Goal: Complete application form

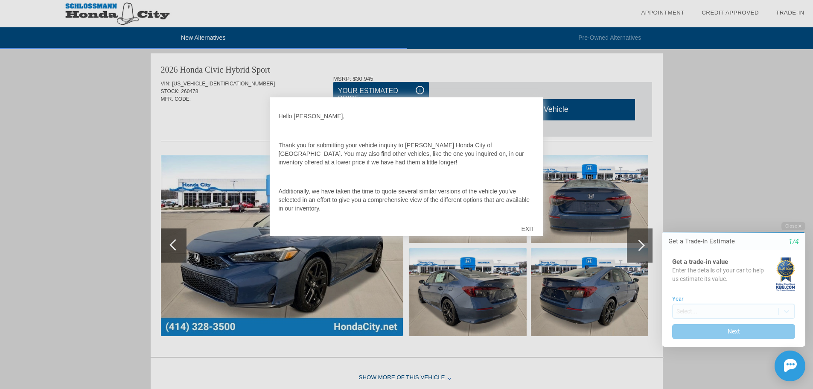
click at [528, 225] on div "EXIT" at bounding box center [527, 229] width 30 height 26
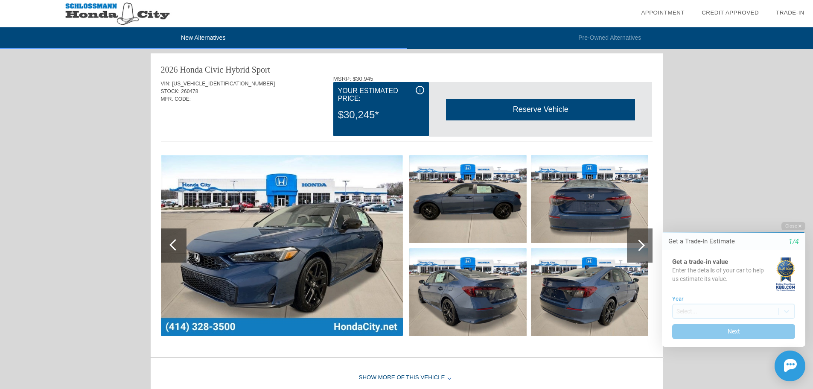
click at [353, 241] on img at bounding box center [282, 245] width 242 height 181
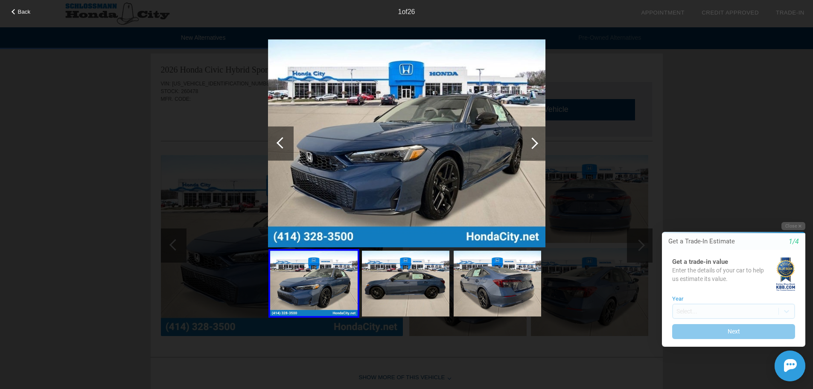
click at [534, 143] on div at bounding box center [533, 143] width 12 height 12
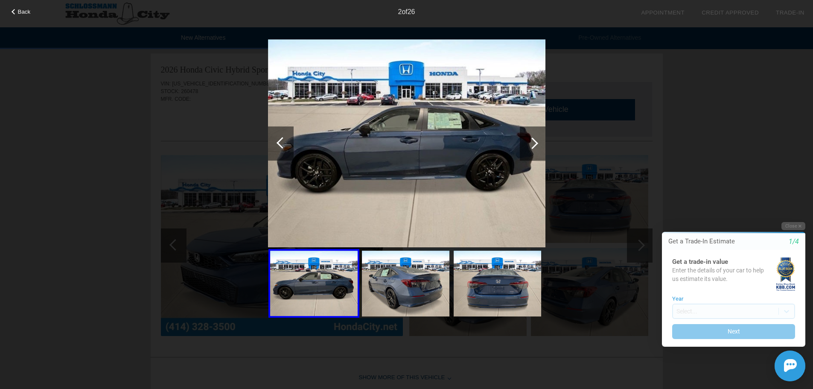
click at [534, 143] on div at bounding box center [533, 143] width 12 height 12
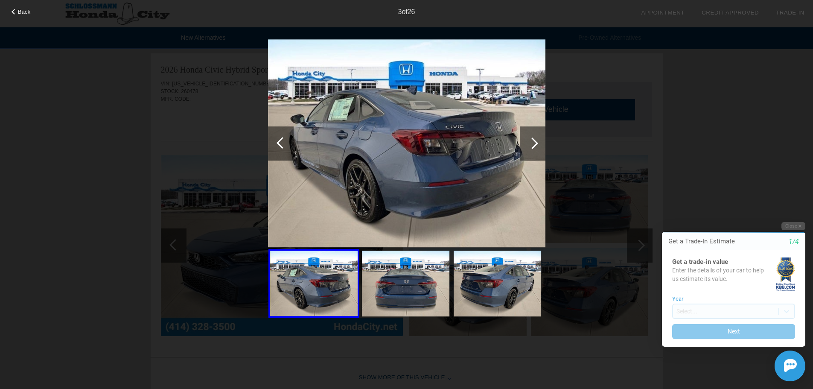
click at [534, 143] on div at bounding box center [533, 143] width 12 height 12
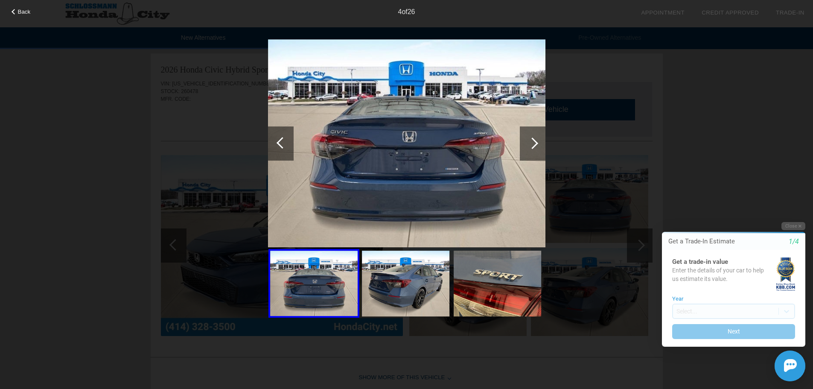
click at [534, 143] on div at bounding box center [533, 143] width 12 height 12
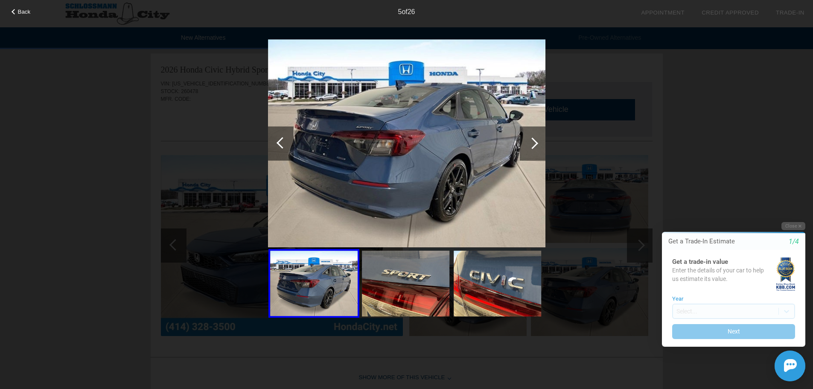
click at [534, 143] on div at bounding box center [533, 143] width 12 height 12
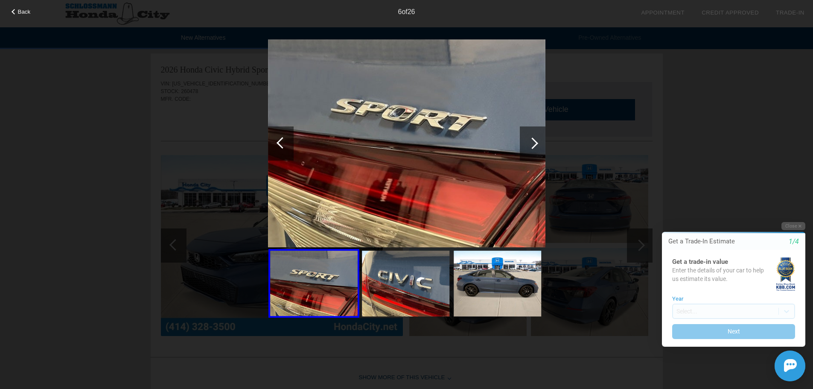
click at [534, 143] on div at bounding box center [533, 143] width 12 height 12
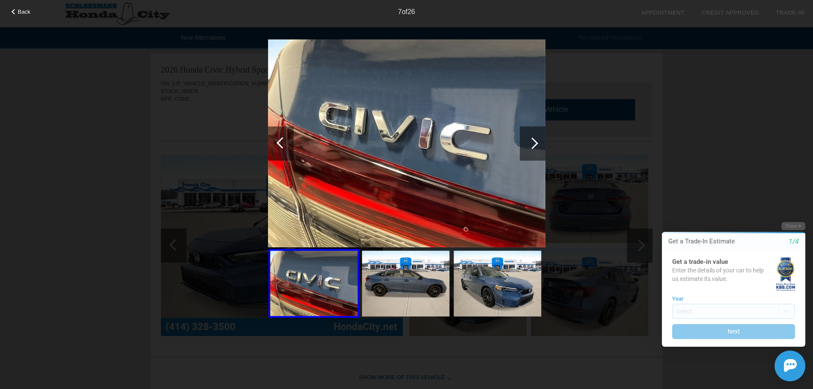
click at [534, 143] on div at bounding box center [533, 143] width 12 height 12
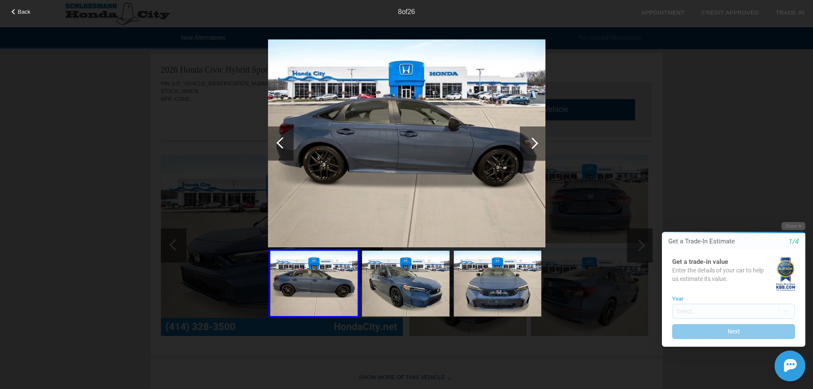
click at [534, 143] on div at bounding box center [533, 143] width 12 height 12
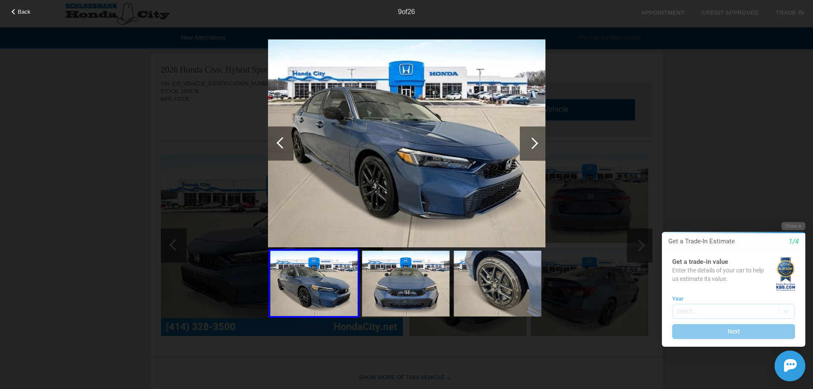
click at [534, 143] on div at bounding box center [533, 143] width 12 height 12
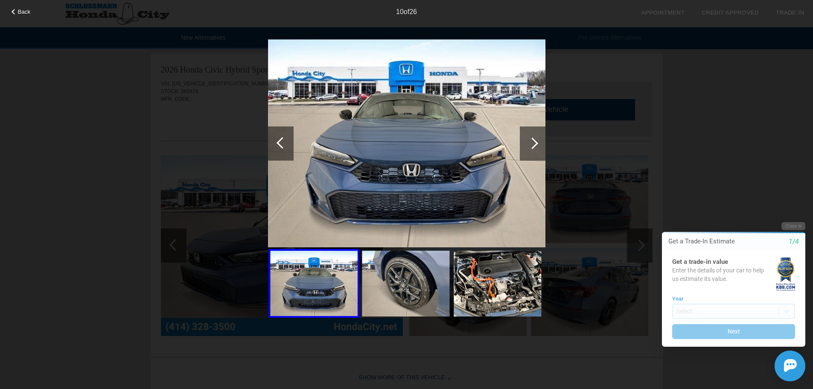
click at [534, 143] on div at bounding box center [533, 143] width 12 height 12
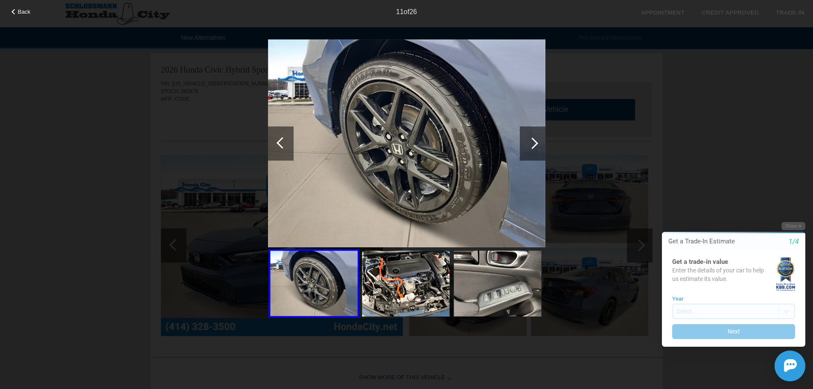
click at [534, 143] on div at bounding box center [533, 143] width 12 height 12
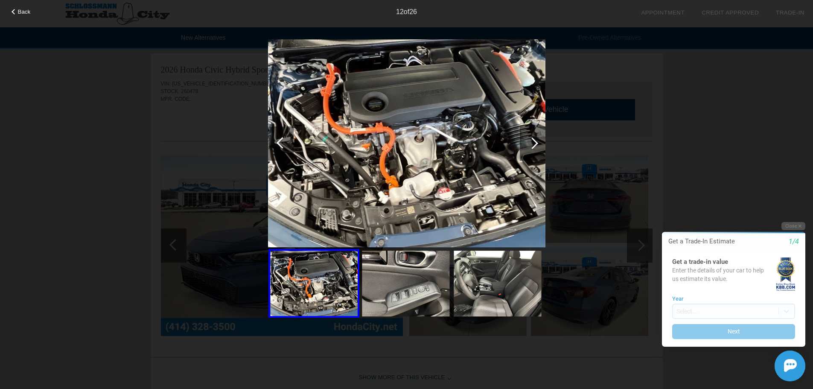
click at [534, 143] on div at bounding box center [533, 143] width 12 height 12
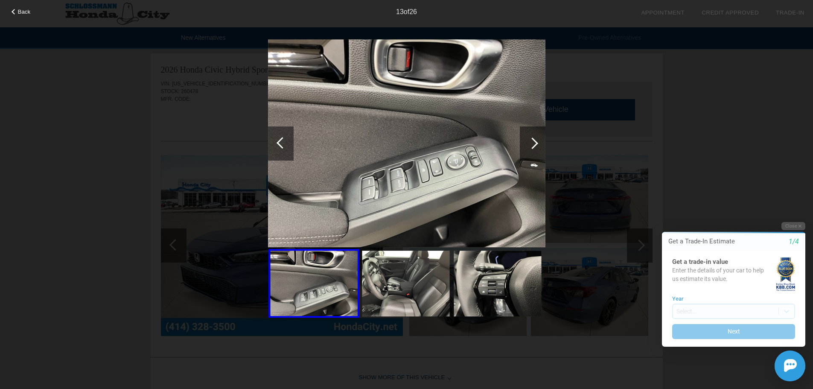
click at [534, 143] on div at bounding box center [533, 143] width 12 height 12
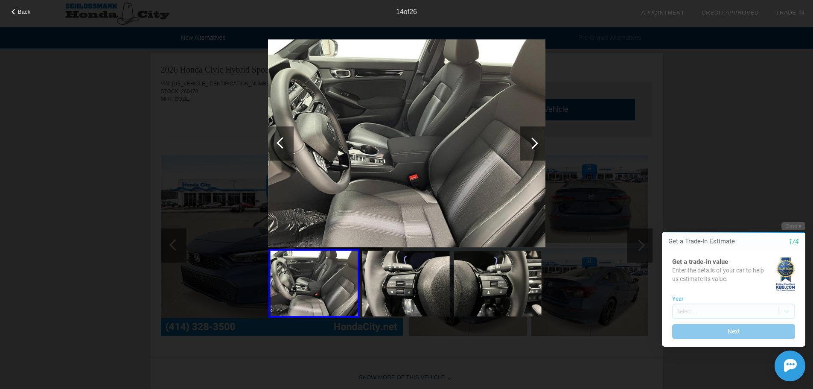
click at [534, 143] on div at bounding box center [533, 143] width 12 height 12
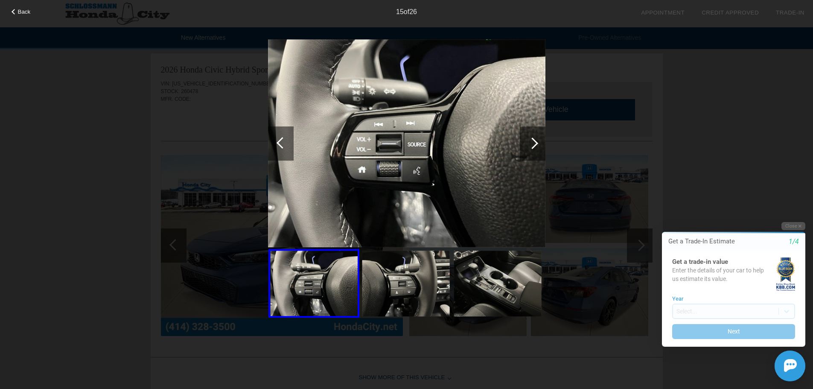
click at [276, 142] on div at bounding box center [281, 143] width 26 height 34
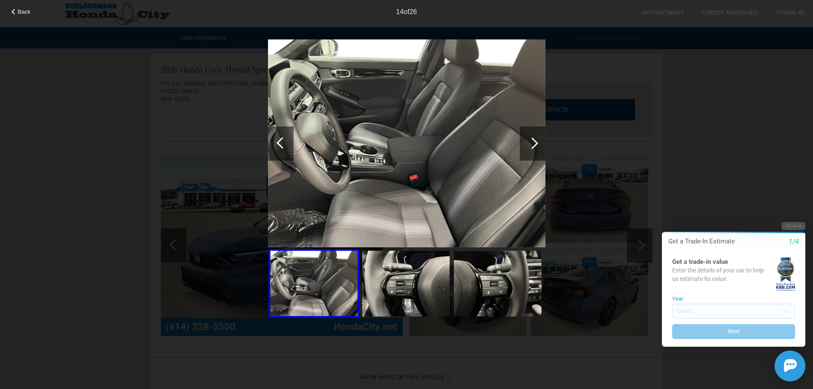
click at [276, 142] on div at bounding box center [281, 143] width 26 height 34
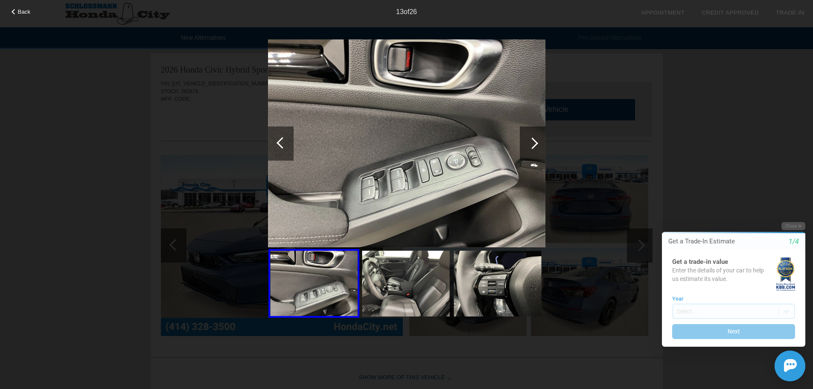
click at [20, 12] on span "Back" at bounding box center [24, 12] width 13 height 6
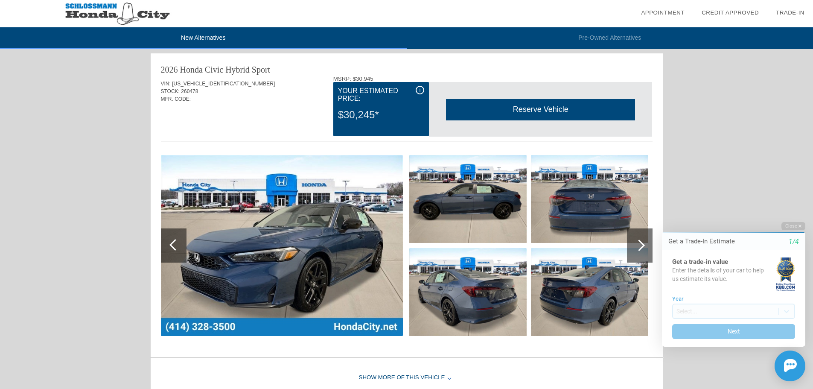
click at [88, 5] on img at bounding box center [117, 13] width 235 height 27
click at [303, 237] on img at bounding box center [282, 245] width 242 height 181
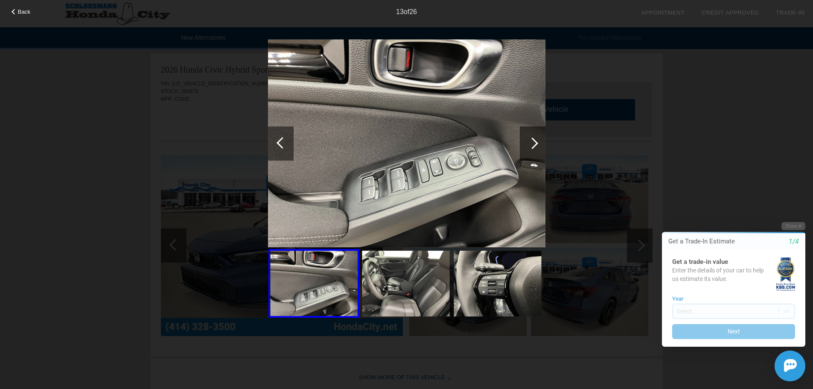
click at [527, 143] on div at bounding box center [533, 143] width 12 height 12
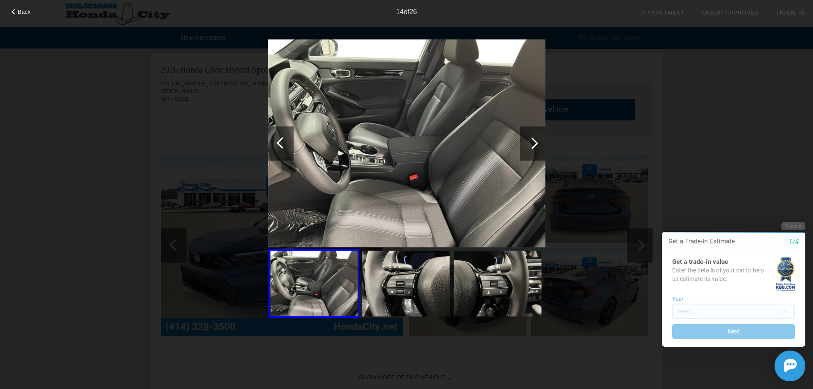
click at [527, 143] on div at bounding box center [533, 143] width 12 height 12
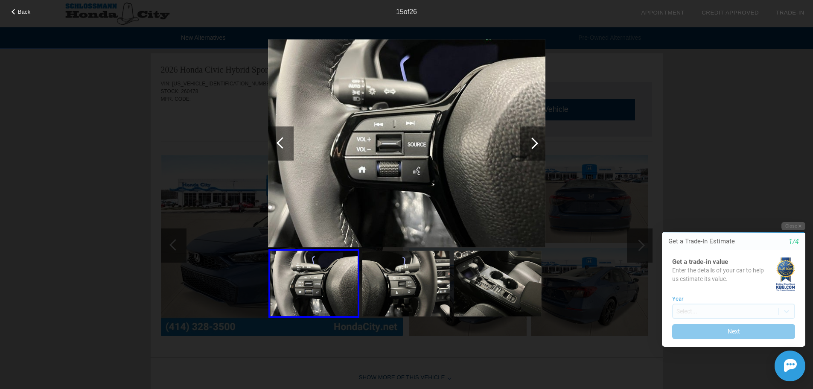
click at [23, 9] on span "Back" at bounding box center [24, 12] width 13 height 6
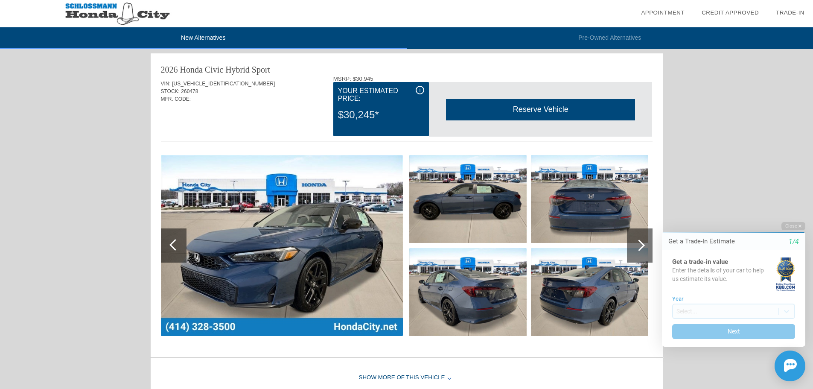
click at [23, 9] on img at bounding box center [117, 13] width 235 height 27
